Goal: Find specific page/section: Find specific page/section

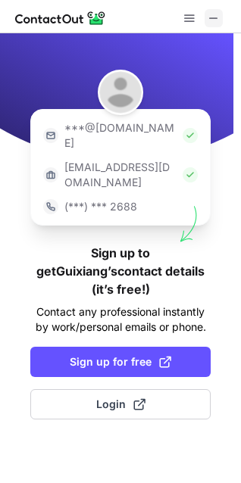
click at [212, 18] on span at bounding box center [214, 18] width 12 height 12
